Goal: Task Accomplishment & Management: Use online tool/utility

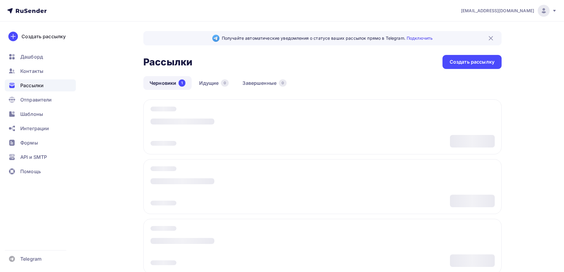
click at [166, 86] on link "Черновики 1" at bounding box center [167, 83] width 48 height 14
click at [36, 114] on span "Шаблоны" at bounding box center [31, 114] width 23 height 7
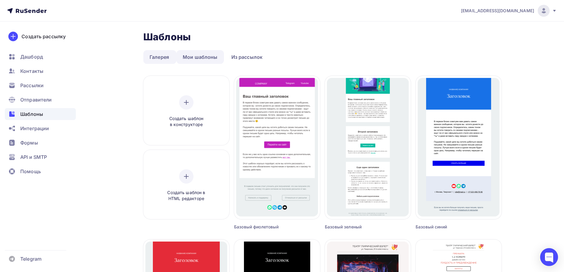
click at [198, 57] on link "Мои шаблоны" at bounding box center [201, 57] width 48 height 14
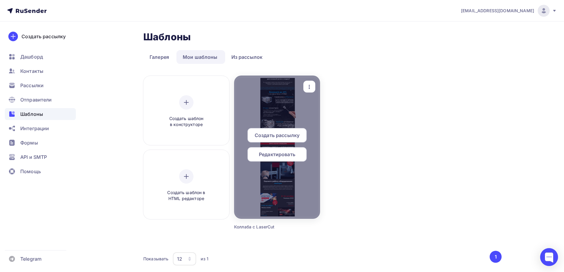
click at [269, 128] on div "Создать рассылку" at bounding box center [277, 135] width 59 height 14
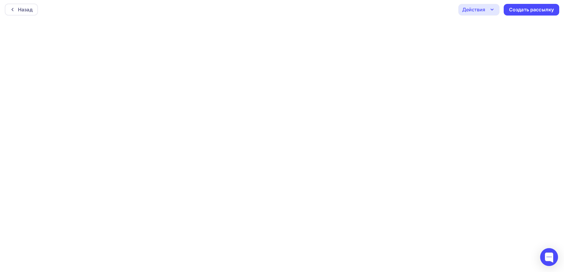
scroll to position [1, 0]
click at [468, 7] on div "Действия" at bounding box center [473, 9] width 23 height 7
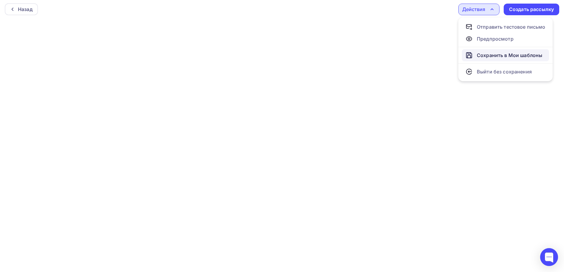
click at [490, 55] on div "Сохранить в Мои шаблоны" at bounding box center [509, 55] width 65 height 7
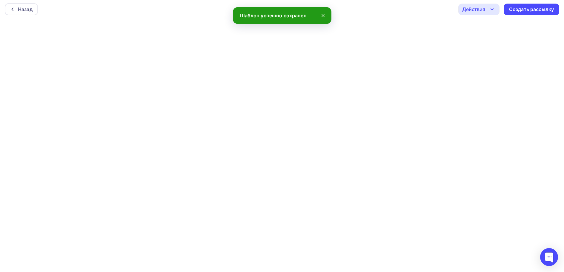
click at [487, 10] on div "Действия" at bounding box center [479, 10] width 41 height 12
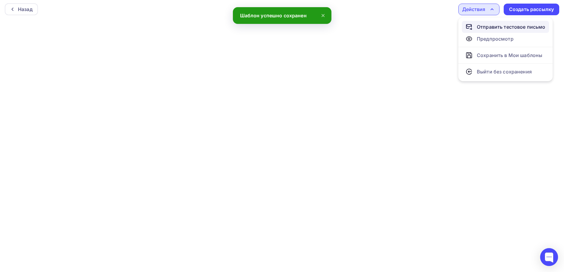
click at [487, 28] on div "Отправить тестовое письмо" at bounding box center [511, 26] width 69 height 7
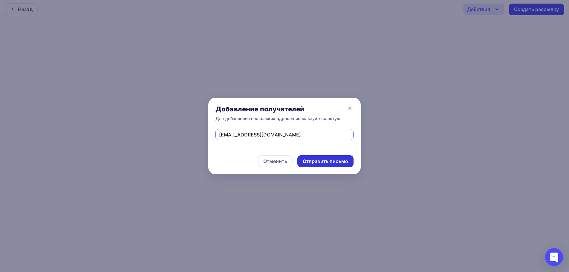
type input "[EMAIL_ADDRESS][DOMAIN_NAME]"
click at [338, 161] on div "Отправить письмо" at bounding box center [325, 161] width 45 height 7
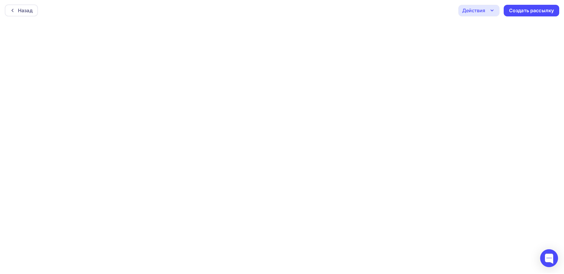
scroll to position [0, 0]
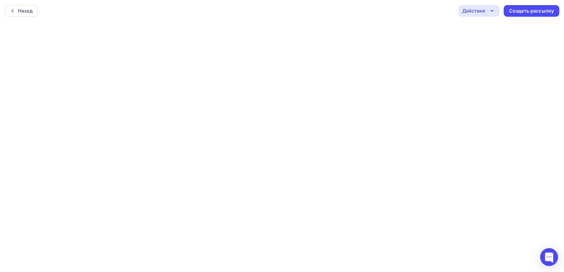
click at [481, 9] on div "Действия" at bounding box center [473, 10] width 23 height 7
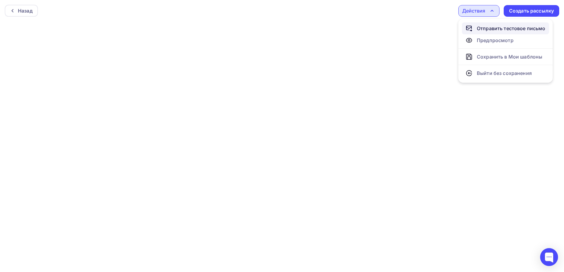
click at [485, 29] on div "Отправить тестовое письмо" at bounding box center [511, 28] width 69 height 7
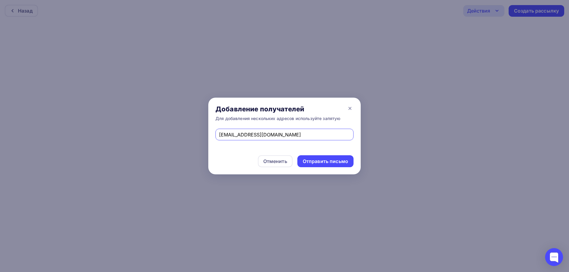
click at [278, 136] on input "[EMAIL_ADDRESS][DOMAIN_NAME]" at bounding box center [284, 134] width 131 height 7
paste input "redaktor@lasercut"
type input "[EMAIL_ADDRESS][DOMAIN_NAME]"
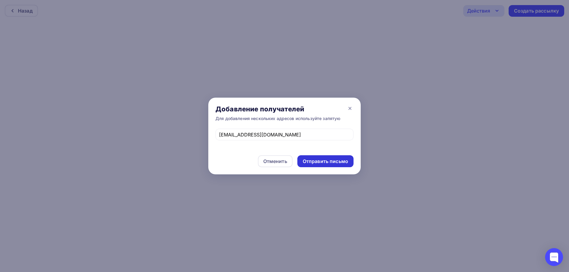
click at [309, 161] on div "Отправить письмо" at bounding box center [325, 161] width 45 height 7
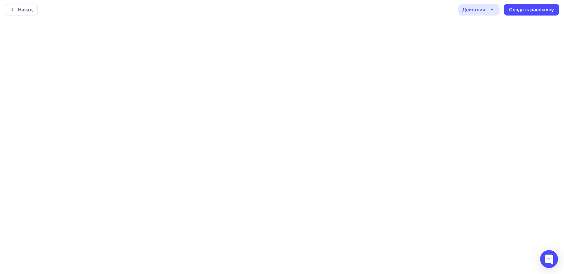
scroll to position [1, 0]
click at [488, 7] on div "Действия" at bounding box center [479, 10] width 41 height 12
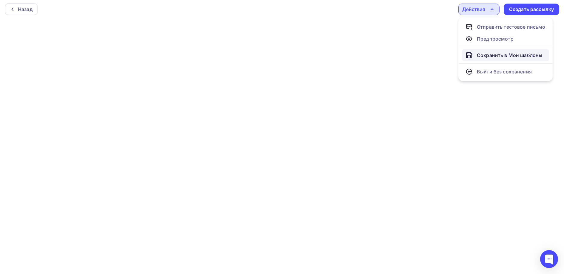
click at [485, 53] on div "Сохранить в Мои шаблоны" at bounding box center [509, 55] width 65 height 7
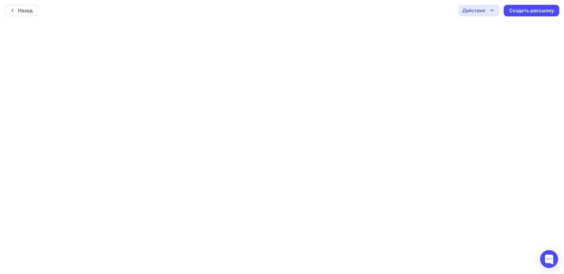
scroll to position [0, 0]
click at [469, 8] on div "Действия" at bounding box center [473, 10] width 23 height 7
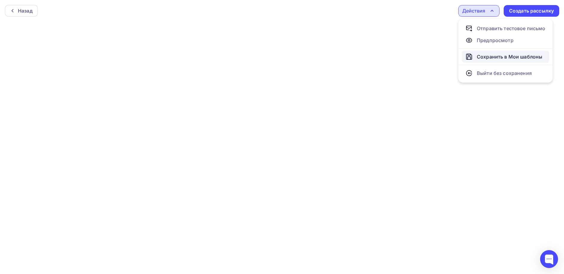
click at [479, 53] on div "Сохранить в Мои шаблоны" at bounding box center [509, 56] width 65 height 7
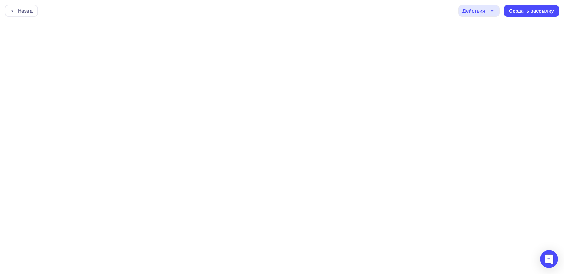
click at [468, 9] on div "Действия" at bounding box center [473, 10] width 23 height 7
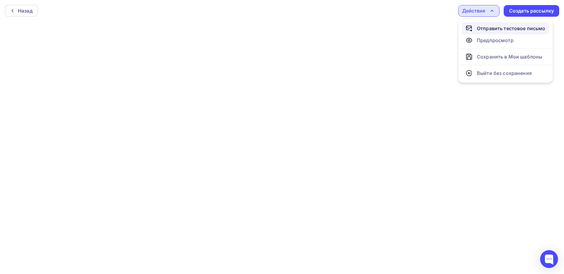
click at [488, 27] on div "Отправить тестовое письмо" at bounding box center [511, 28] width 69 height 7
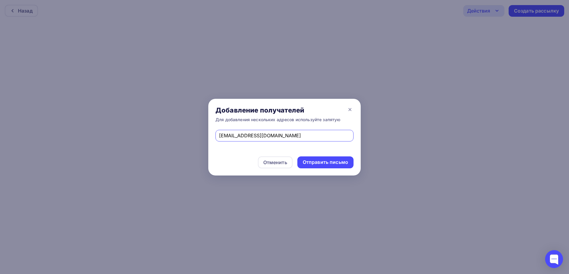
click at [284, 136] on input "[EMAIL_ADDRESS][DOMAIN_NAME]" at bounding box center [284, 135] width 131 height 7
type input "[EMAIL_ADDRESS][DOMAIN_NAME]"
click at [308, 164] on div "Отправить письмо" at bounding box center [325, 162] width 45 height 7
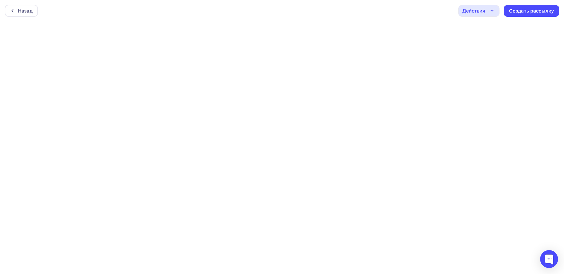
click at [472, 6] on div "Действия" at bounding box center [479, 11] width 41 height 12
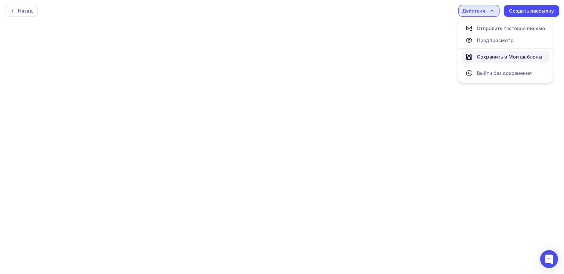
click at [485, 56] on div "Сохранить в Мои шаблоны" at bounding box center [509, 56] width 65 height 7
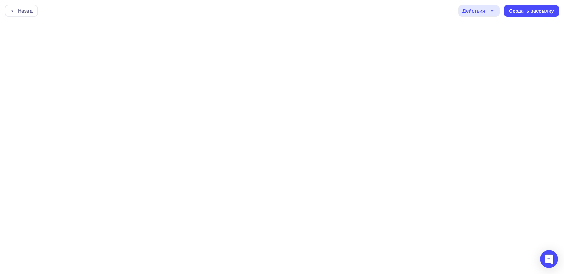
click at [480, 13] on div "Действия" at bounding box center [473, 10] width 23 height 7
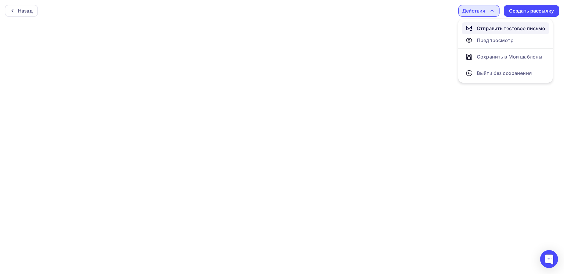
click at [476, 29] on div "Отправить тестовое письмо" at bounding box center [506, 28] width 80 height 7
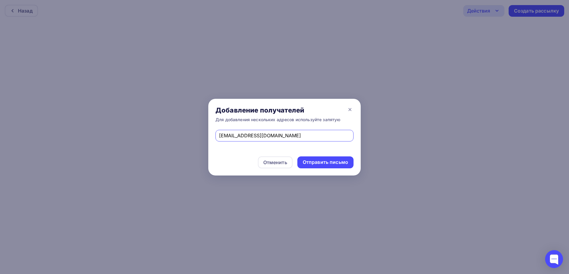
drag, startPoint x: 281, startPoint y: 135, endPoint x: 152, endPoint y: 130, distance: 129.4
click at [152, 130] on div "Добавление получателей Для добавления нескольких адресов используйте запятую [E…" at bounding box center [284, 137] width 569 height 274
click at [283, 133] on input "text" at bounding box center [284, 135] width 131 height 7
paste input "[EMAIL_ADDRESS][DOMAIN_NAME]"
type input "[EMAIL_ADDRESS][DOMAIN_NAME]"
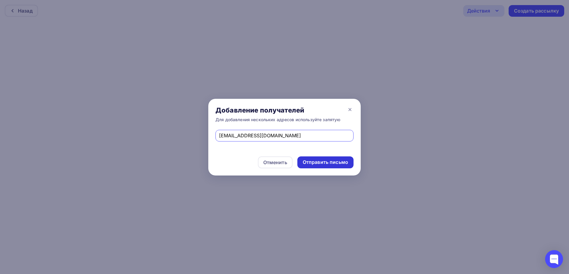
click at [312, 162] on div "Отправить письмо" at bounding box center [325, 162] width 45 height 7
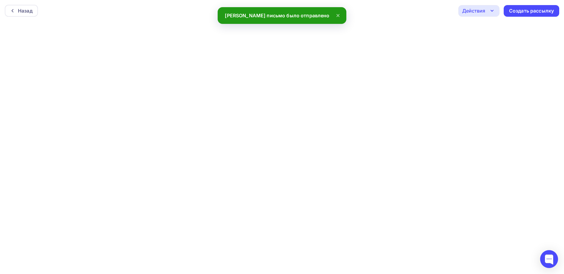
click at [470, 10] on div "Действия" at bounding box center [473, 10] width 23 height 7
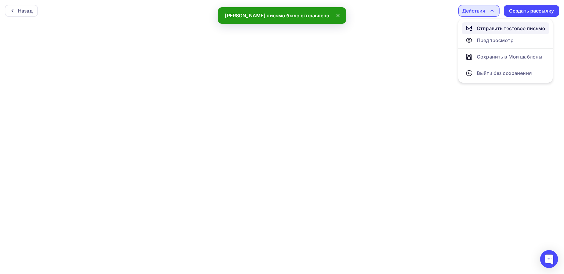
click at [485, 29] on div "Отправить тестовое письмо" at bounding box center [511, 28] width 69 height 7
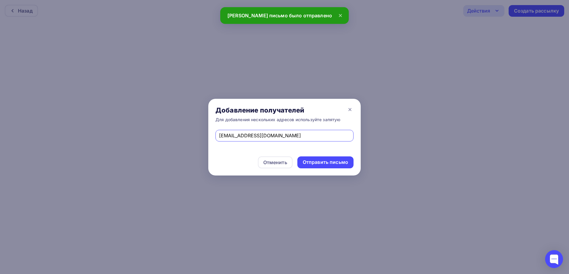
drag, startPoint x: 266, startPoint y: 135, endPoint x: 120, endPoint y: 134, distance: 146.1
click at [120, 134] on div "Добавление получателей Для добавления нескольких адресов используйте запятую [E…" at bounding box center [284, 137] width 569 height 274
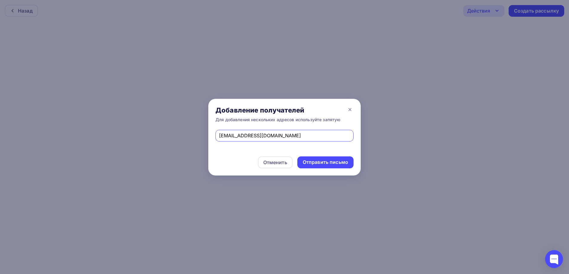
type input "[EMAIL_ADDRESS][DOMAIN_NAME]"
click at [315, 162] on div "Отправить письмо" at bounding box center [325, 162] width 45 height 7
